Goal: Task Accomplishment & Management: Complete application form

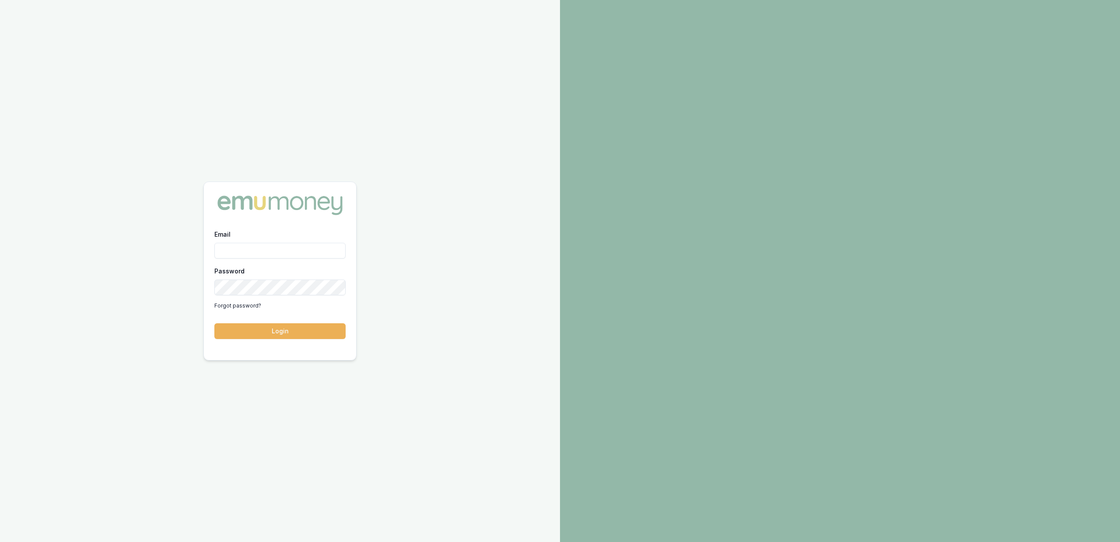
type input "[PERSON_NAME][EMAIL_ADDRESS][DOMAIN_NAME]"
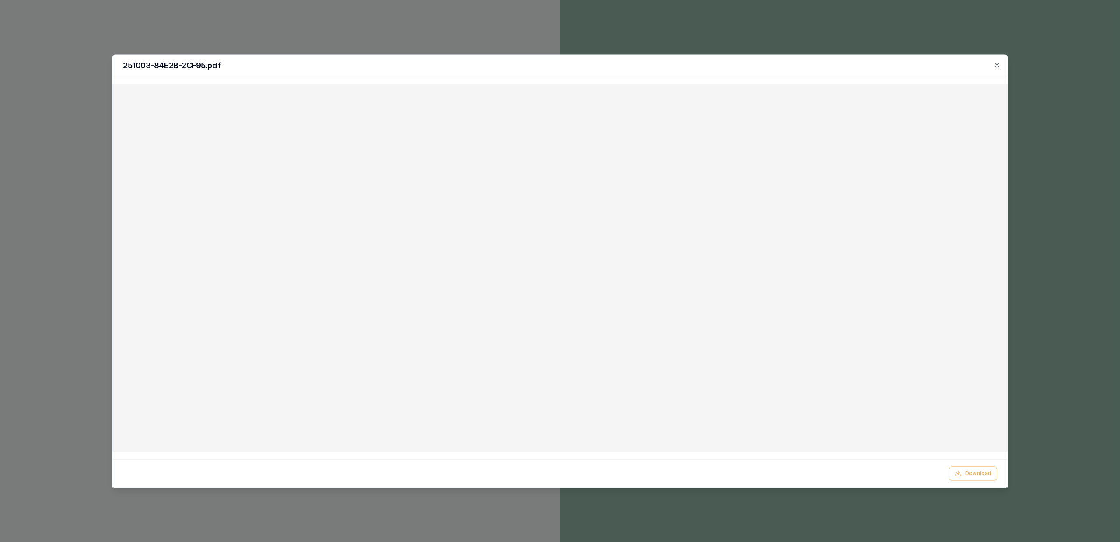
type input "[PERSON_NAME][EMAIL_ADDRESS][DOMAIN_NAME]"
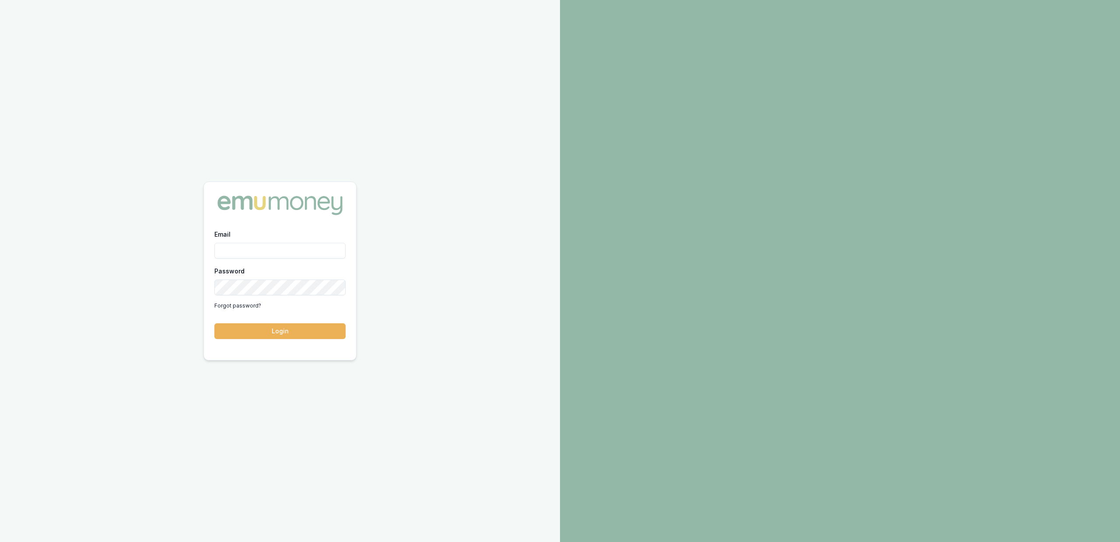
type input "[PERSON_NAME][EMAIL_ADDRESS][DOMAIN_NAME]"
click at [290, 332] on button "Login" at bounding box center [279, 331] width 131 height 16
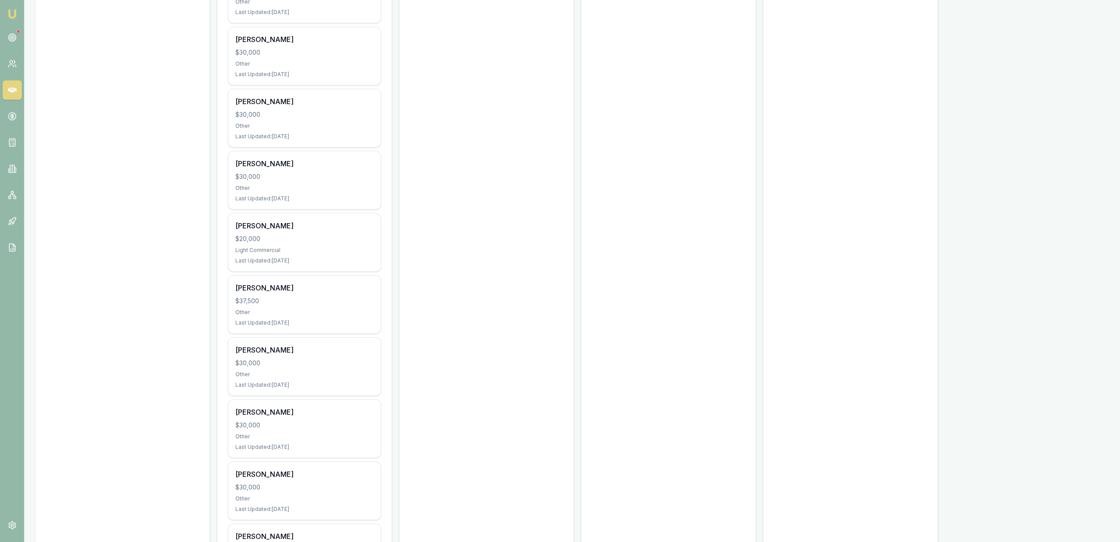
scroll to position [1963, 0]
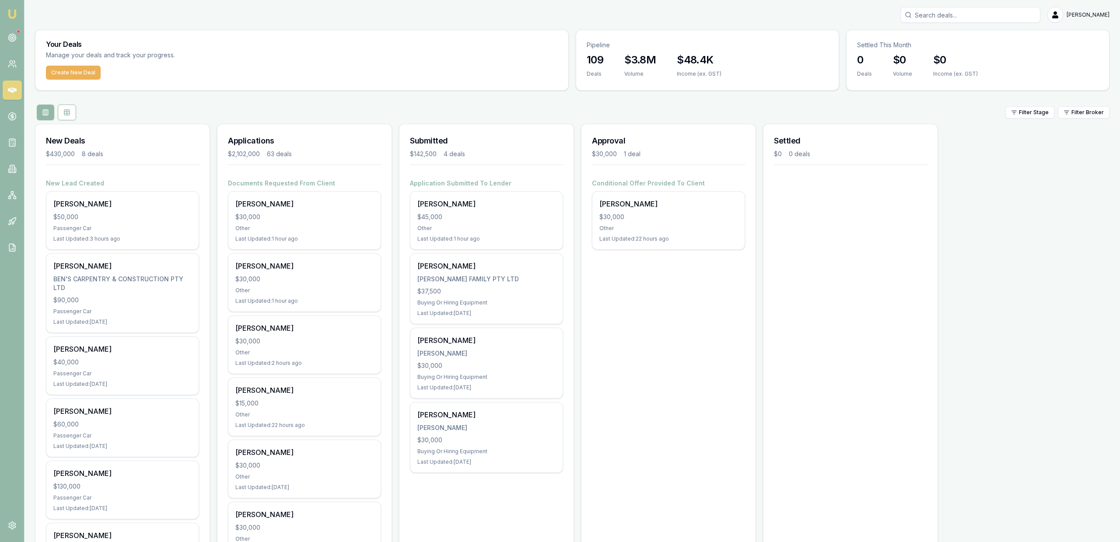
drag, startPoint x: 959, startPoint y: 31, endPoint x: 954, endPoint y: 18, distance: 13.8
click at [959, 30] on div "Settled This Month" at bounding box center [977, 41] width 262 height 23
click at [954, 18] on input "Search deals" at bounding box center [970, 15] width 140 height 16
type input "0479042"
click at [957, 71] on p "Stage: Documents Requested From Client" at bounding box center [970, 73] width 132 height 7
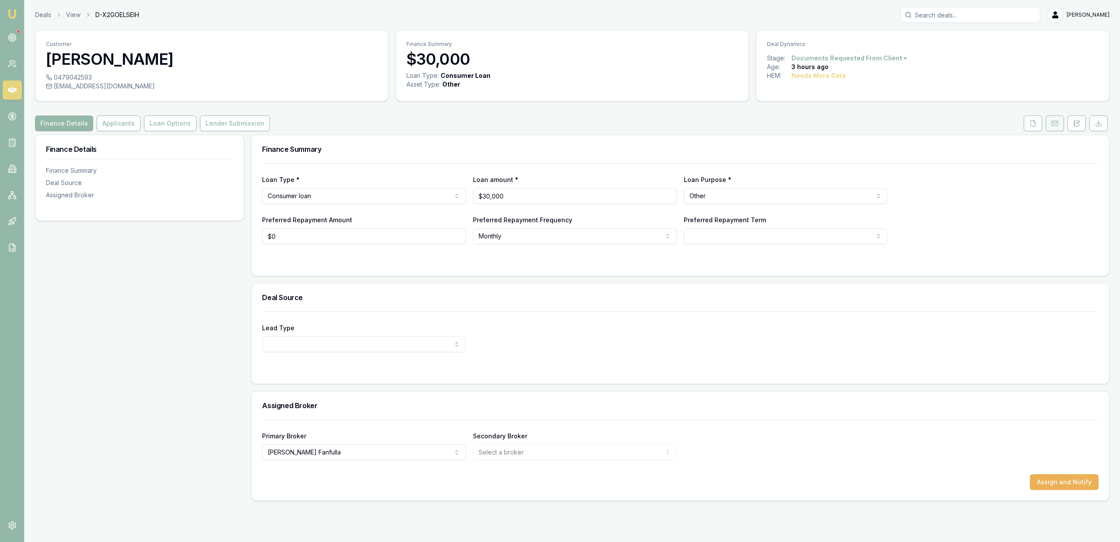
click at [1055, 120] on icon at bounding box center [1054, 123] width 7 height 7
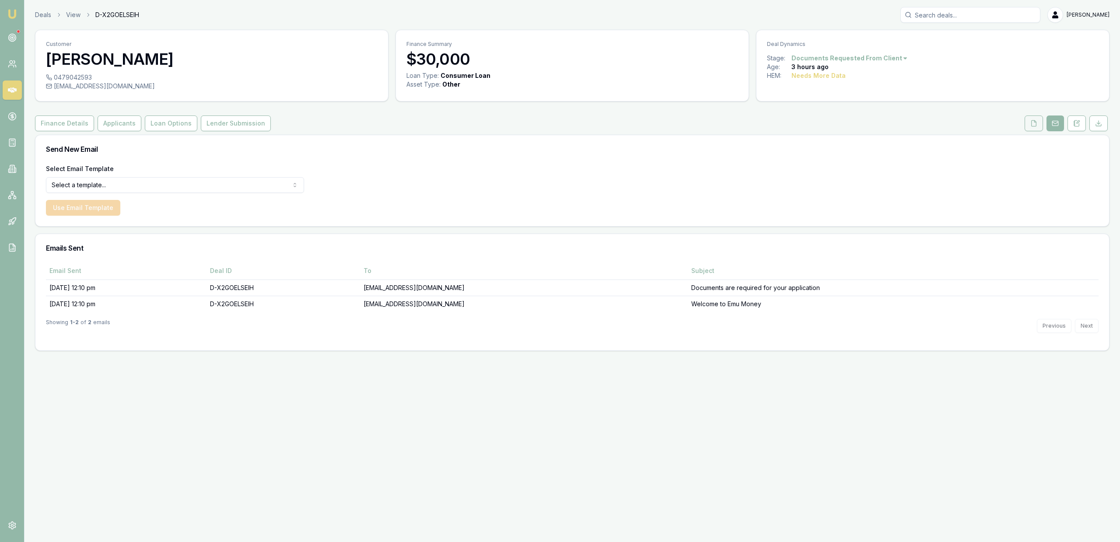
click at [1038, 122] on button at bounding box center [1033, 123] width 18 height 16
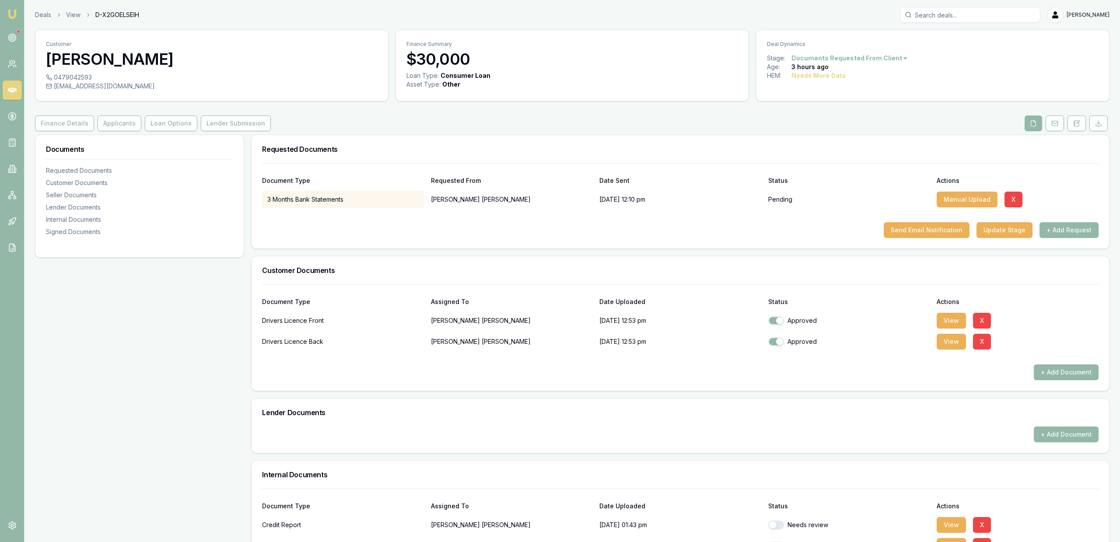
click at [672, 135] on div "Requested Documents" at bounding box center [680, 149] width 857 height 28
click at [908, 232] on button "Send Email Notification" at bounding box center [927, 230] width 86 height 16
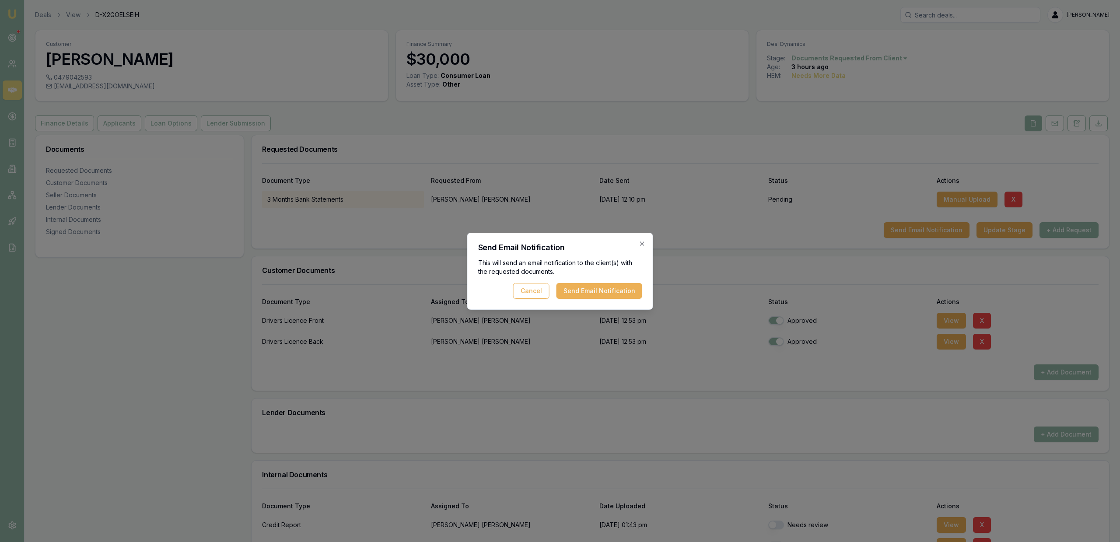
click at [586, 282] on div "This will send an email notification to the client(s) with the requested docume…" at bounding box center [560, 279] width 164 height 40
click at [590, 288] on button "Send Email Notification" at bounding box center [599, 291] width 86 height 16
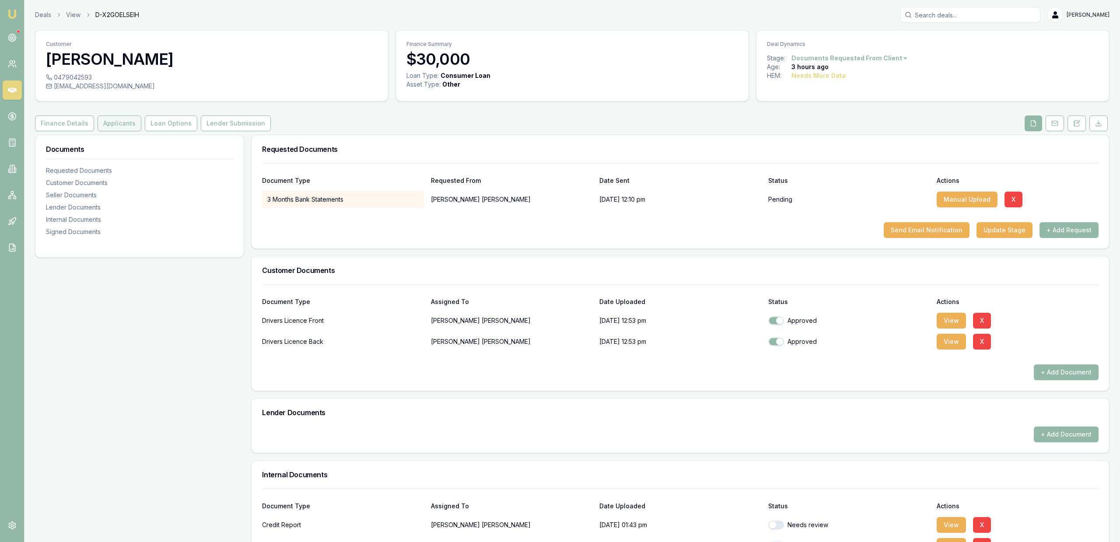
click at [108, 124] on button "Applicants" at bounding box center [120, 123] width 44 height 16
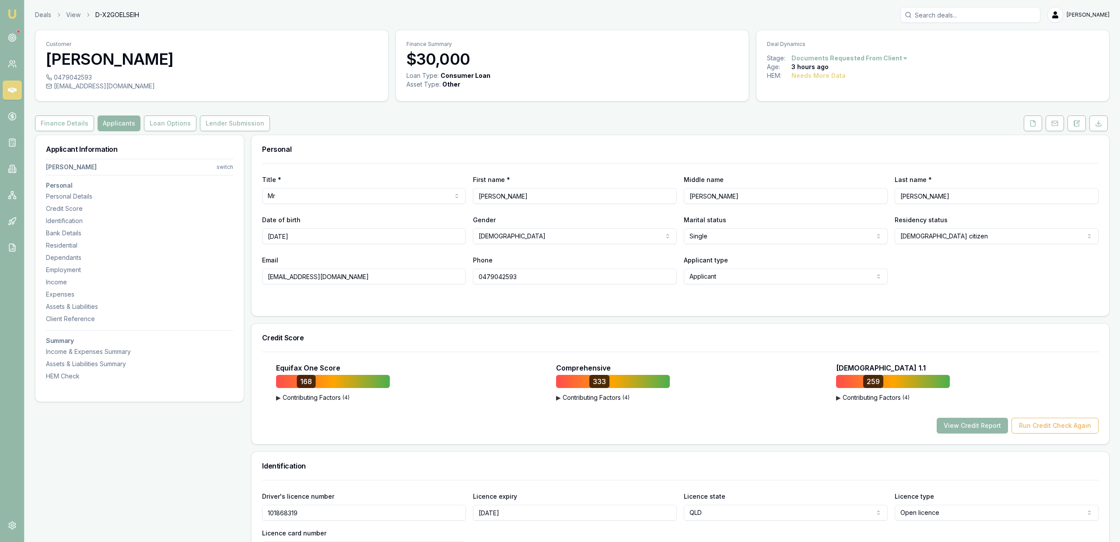
click at [45, 21] on div "Deals View D-X2GOELSEIH Jackson Fanfulla" at bounding box center [572, 15] width 1074 height 16
click at [41, 19] on link "Deals" at bounding box center [43, 14] width 16 height 9
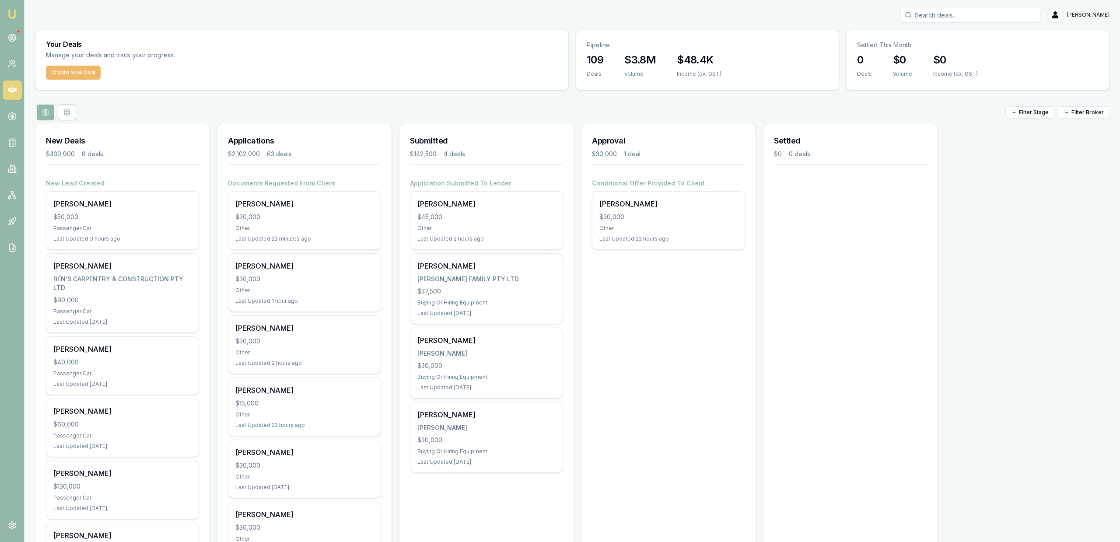
click at [77, 72] on button "Create New Deal" at bounding box center [73, 73] width 55 height 14
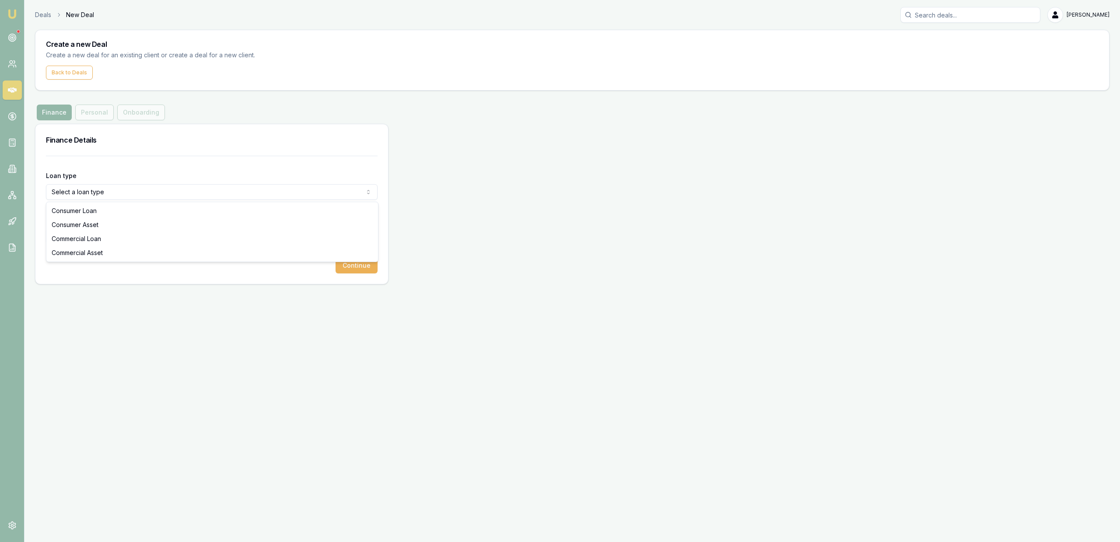
click at [119, 196] on html "Emu Broker Deals New Deal Jackson Fanfulla Toggle Menu Create a new Deal Create…" at bounding box center [560, 271] width 1120 height 542
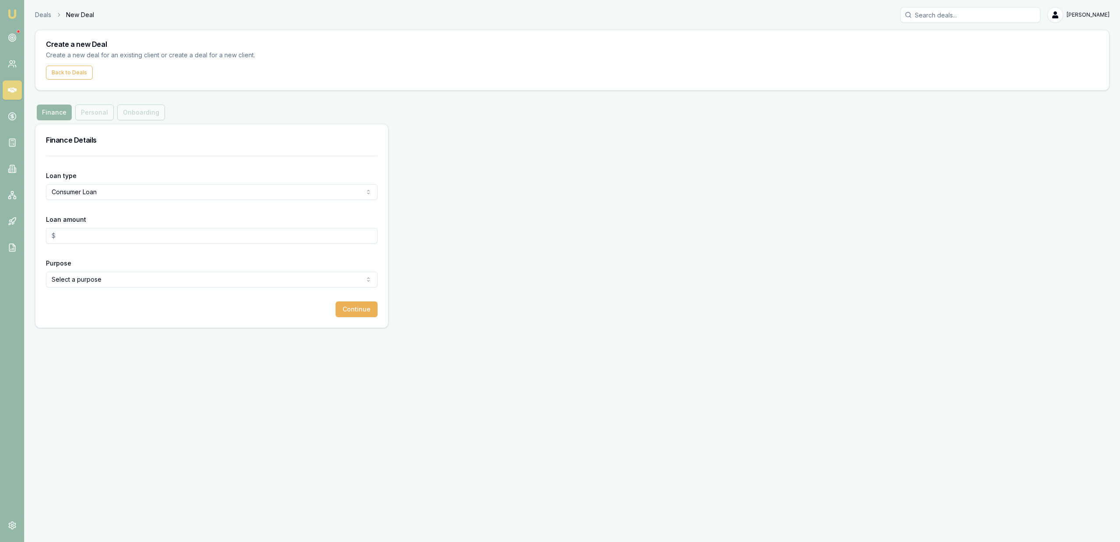
click at [92, 226] on div "Loan amount" at bounding box center [212, 229] width 332 height 30
click at [102, 233] on input "Loan amount" at bounding box center [212, 236] width 332 height 16
type input "$30,000.00"
select select "OTHER"
drag, startPoint x: 347, startPoint y: 311, endPoint x: 352, endPoint y: 315, distance: 6.5
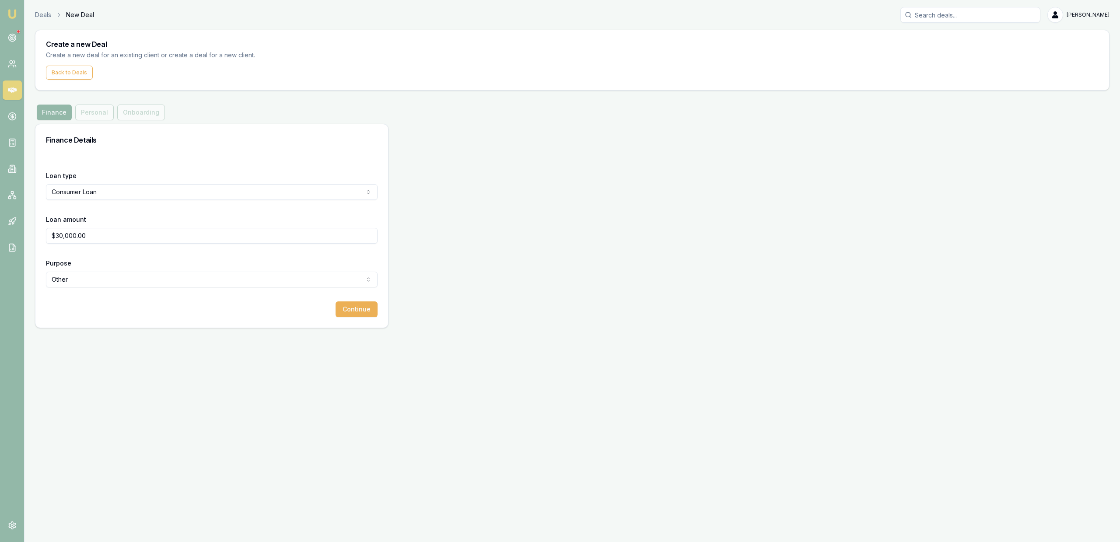
click at [348, 311] on button "Continue" at bounding box center [356, 309] width 42 height 16
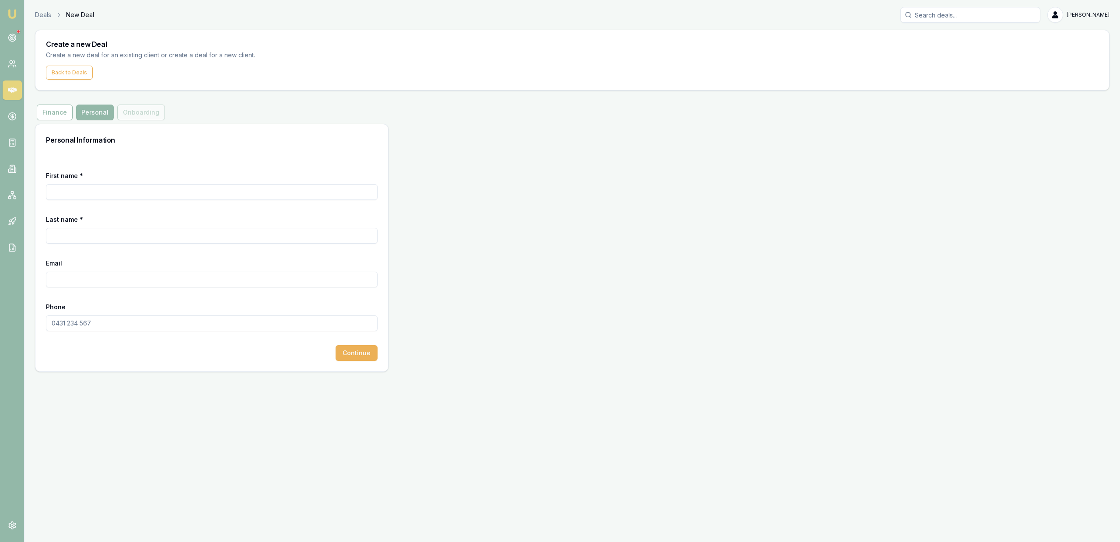
click at [217, 201] on form "First name * Last name * Email Phone Continue" at bounding box center [212, 258] width 332 height 205
click at [217, 195] on input "First name *" at bounding box center [212, 192] width 332 height 16
type input "Kelvin"
type input "Prosser"
paste input "KELVINPROSSER85@gmail.com"
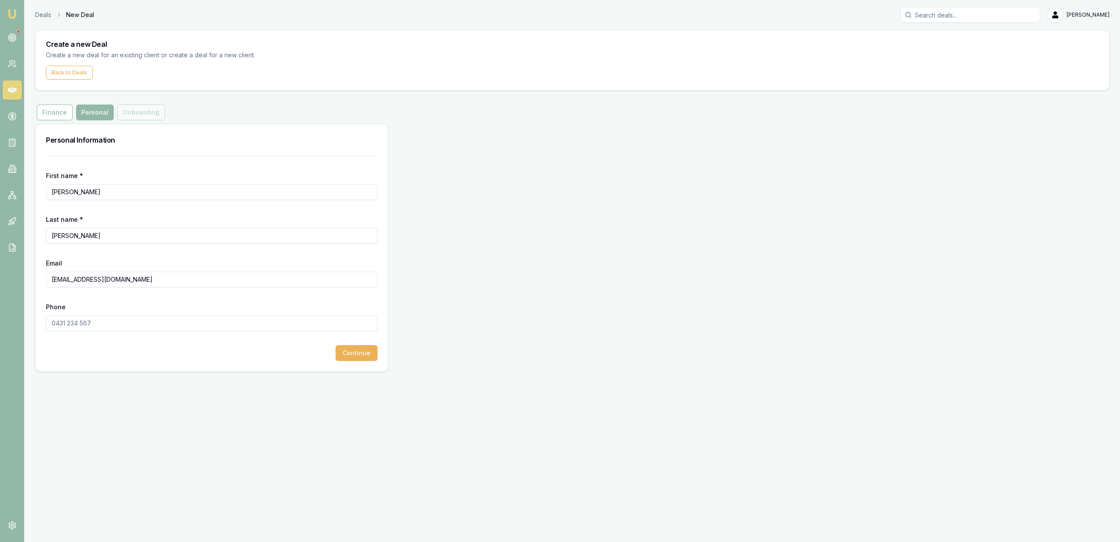
type input "KELVINPROSSER85@gmail.com"
paste input "0497 488 952"
type input "0497 488 952"
click at [373, 358] on button "Continue" at bounding box center [356, 353] width 42 height 16
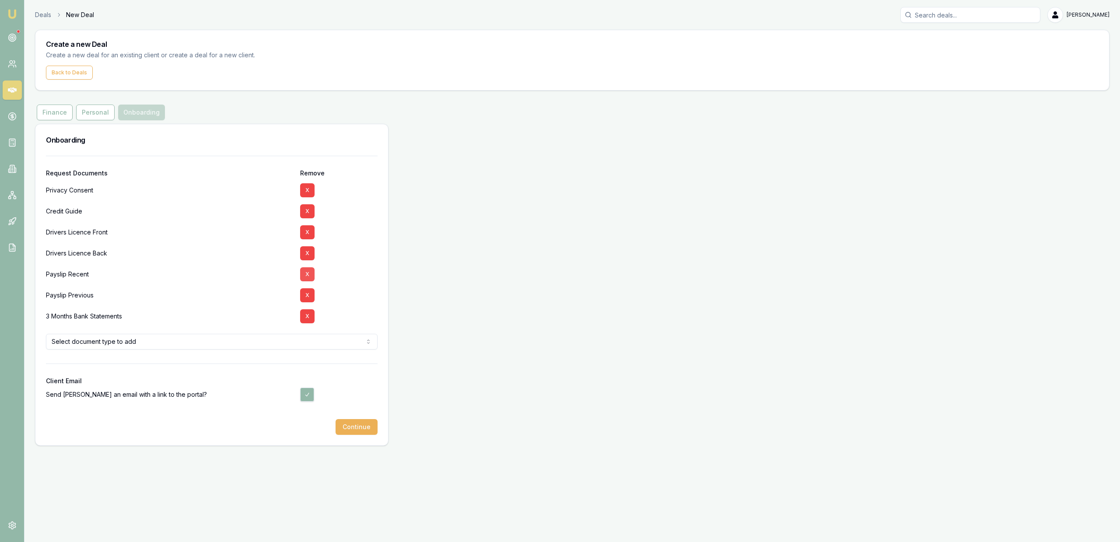
click at [305, 273] on button "X" at bounding box center [307, 274] width 14 height 14
click at [305, 288] on button "X" at bounding box center [307, 295] width 14 height 14
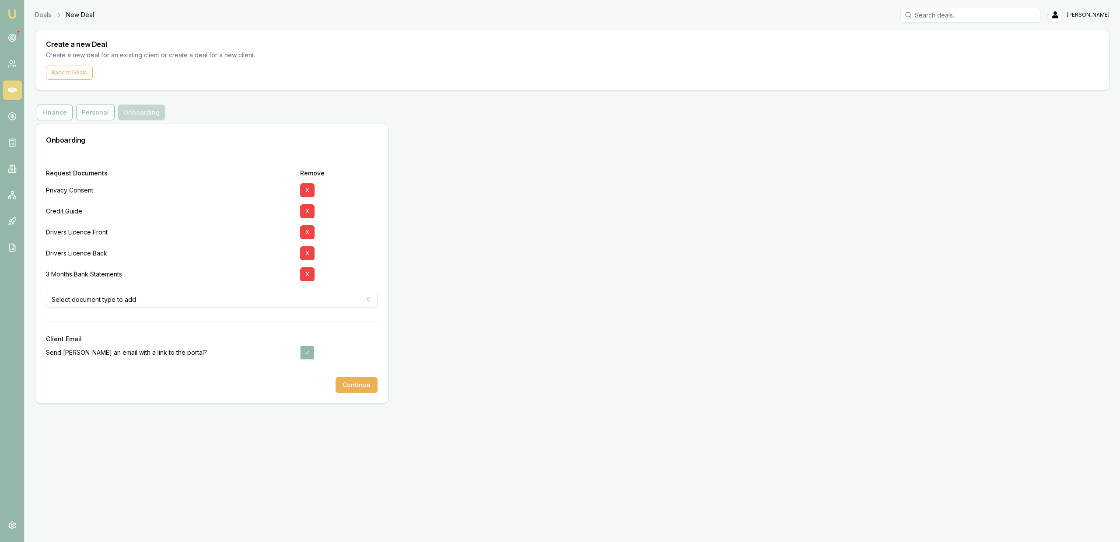
click at [305, 273] on button "X" at bounding box center [307, 274] width 14 height 14
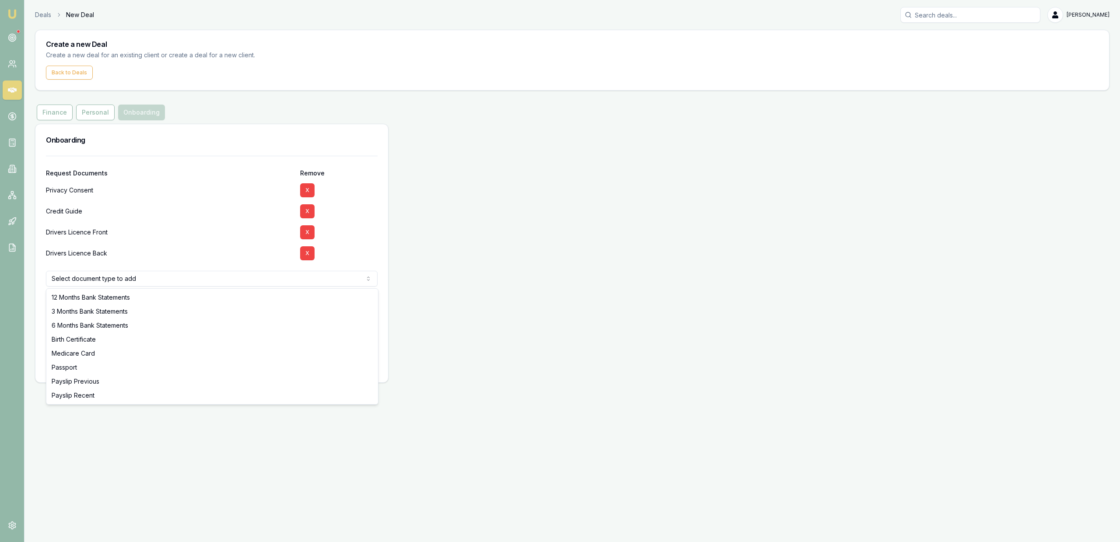
click at [256, 276] on html "Emu Broker Deals New Deal Jackson Fanfulla Toggle Menu Create a new Deal Create…" at bounding box center [560, 271] width 1120 height 542
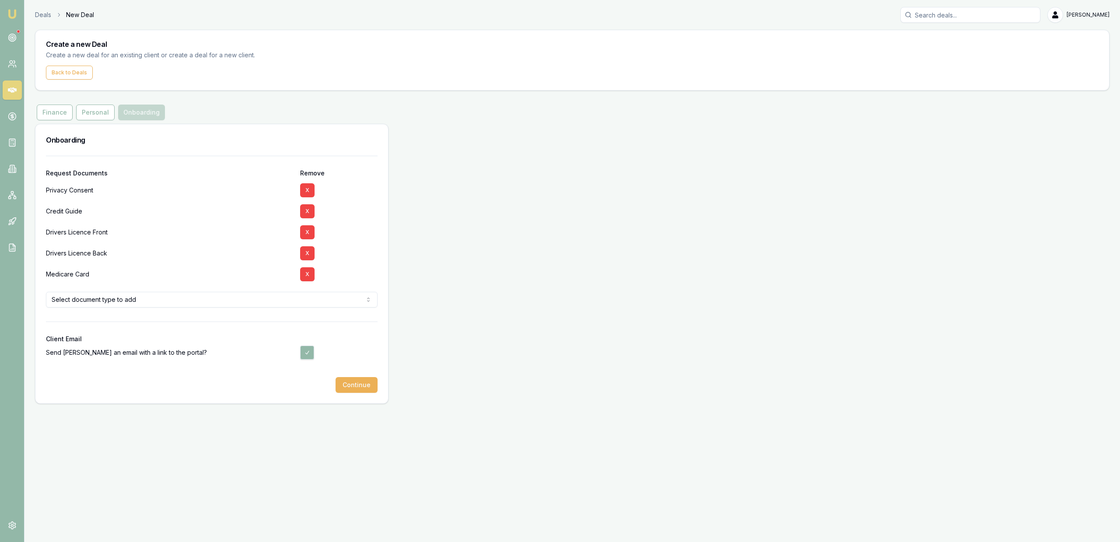
click at [577, 430] on div "Emu Broker Deals New Deal Jackson Fanfulla Toggle Menu Create a new Deal Create…" at bounding box center [560, 271] width 1120 height 542
click at [366, 382] on button "Continue" at bounding box center [356, 385] width 42 height 16
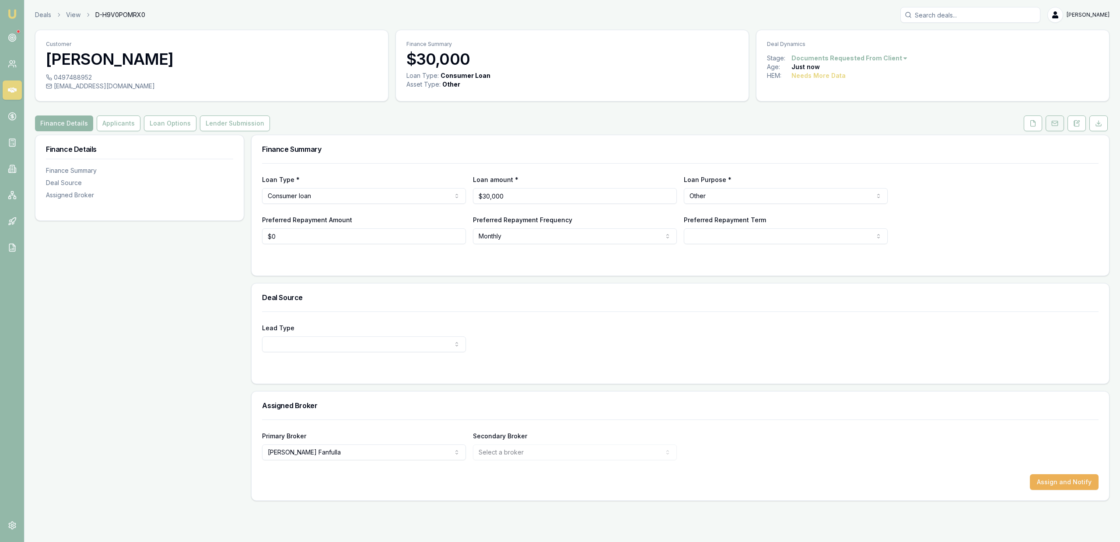
click at [1059, 121] on button at bounding box center [1054, 123] width 18 height 16
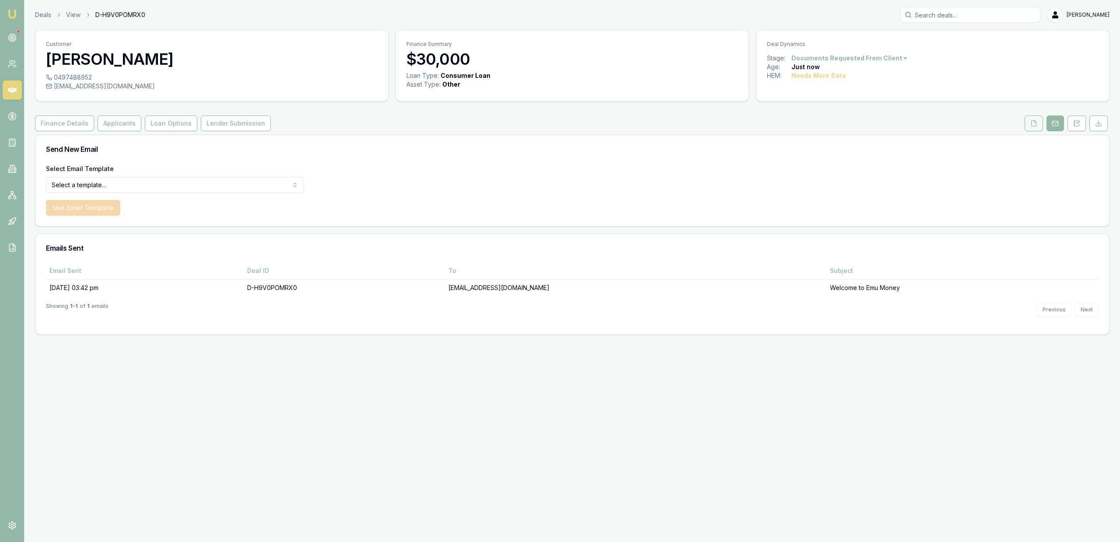
click at [1037, 126] on button at bounding box center [1033, 123] width 18 height 16
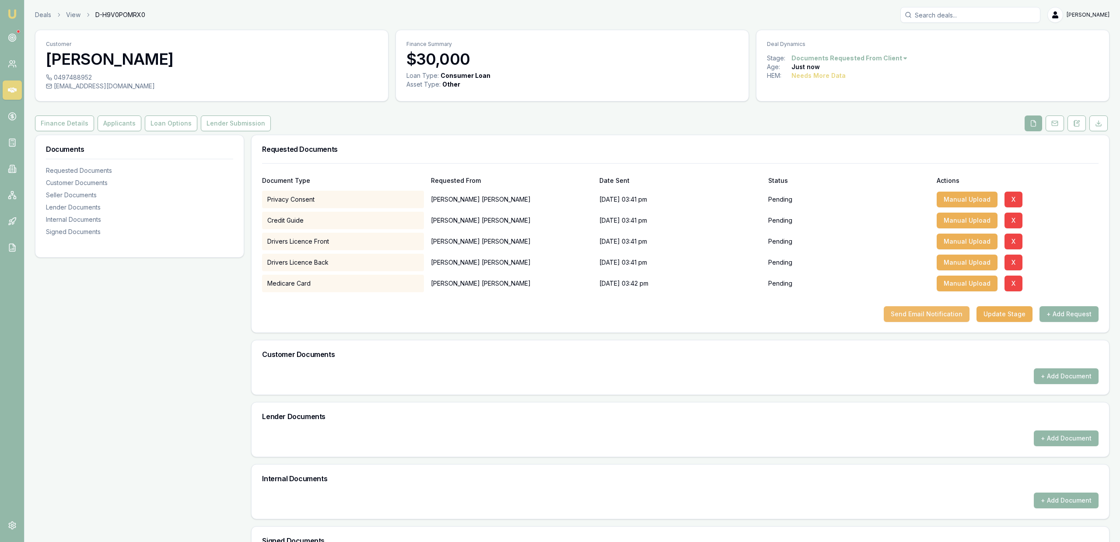
click at [908, 311] on button "Send Email Notification" at bounding box center [927, 314] width 86 height 16
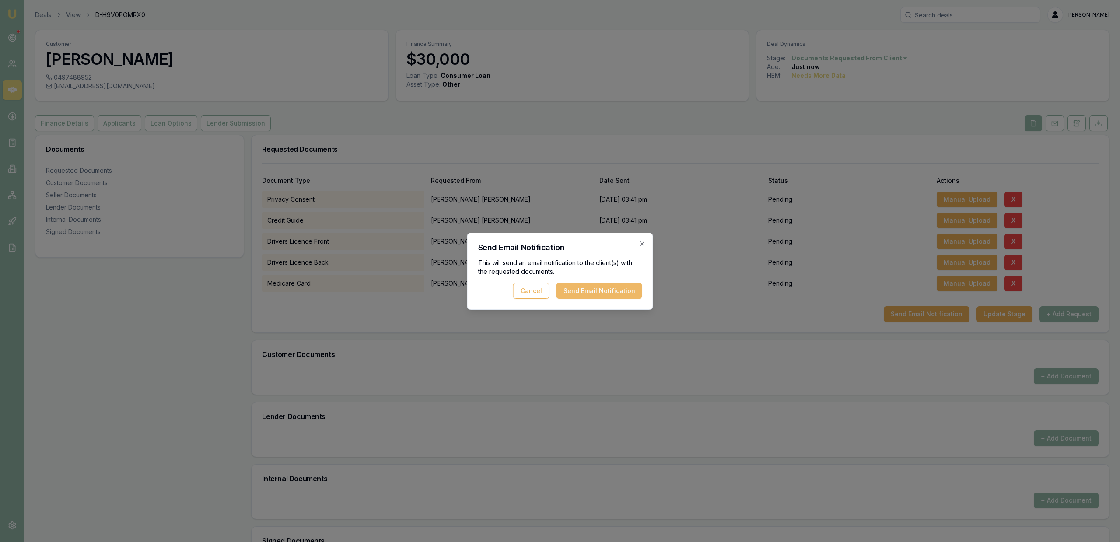
click at [618, 285] on button "Send Email Notification" at bounding box center [599, 291] width 86 height 16
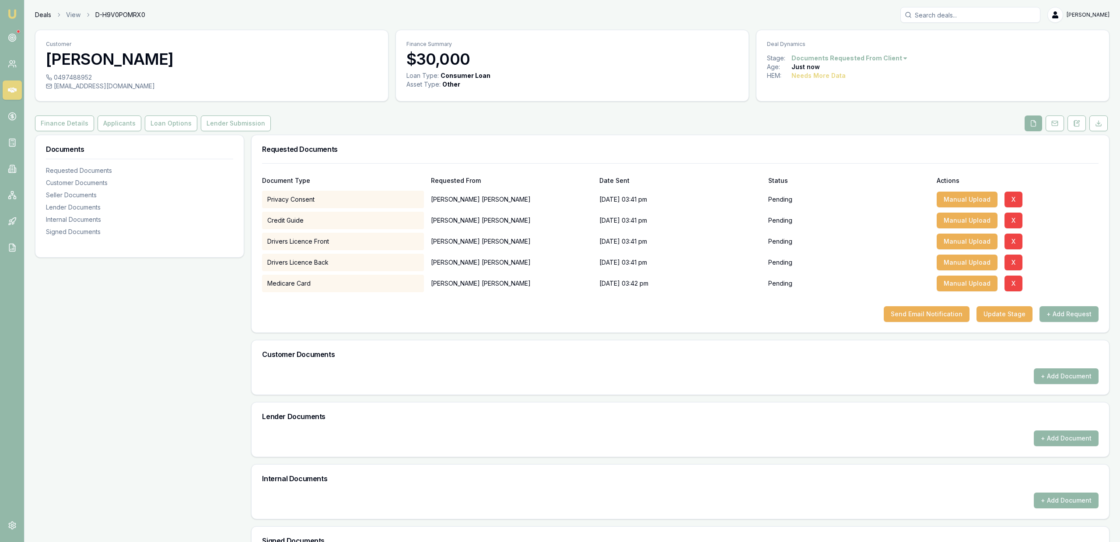
click at [49, 10] on link "Deals" at bounding box center [43, 14] width 16 height 9
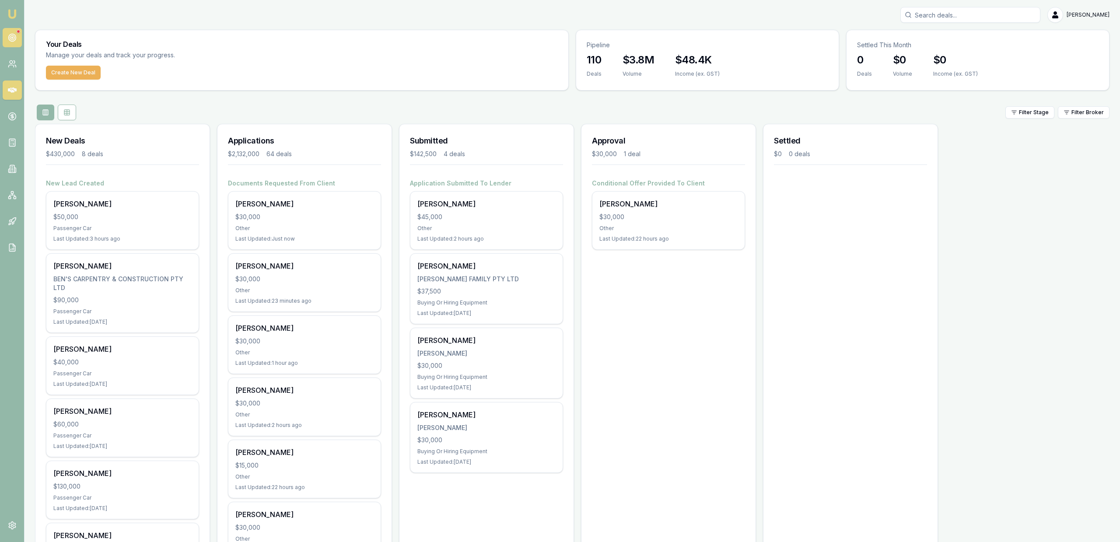
click at [12, 38] on circle at bounding box center [11, 37] width 1 height 1
